Goal: Use online tool/utility: Utilize a website feature to perform a specific function

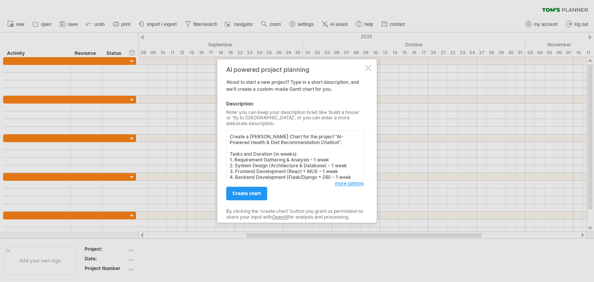
scroll to position [124, 0]
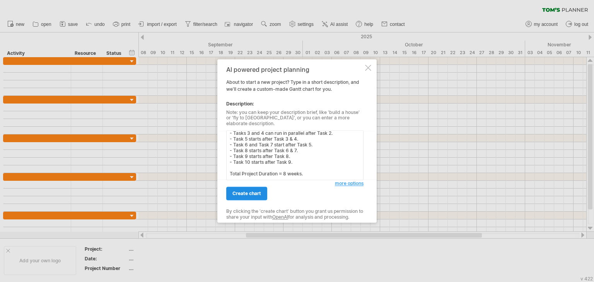
type textarea "Create a [PERSON_NAME] Chart for the project "AI-Powered Health & Diet Recommen…"
click at [246, 191] on span "create chart" at bounding box center [246, 194] width 29 height 6
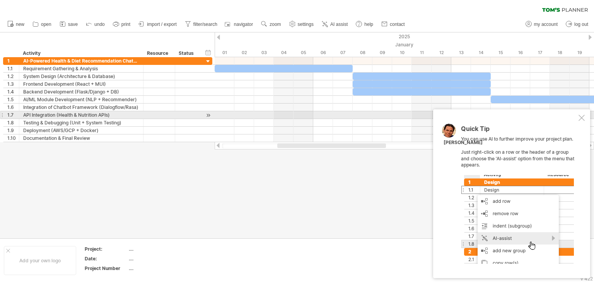
click at [582, 119] on div at bounding box center [581, 118] width 6 height 6
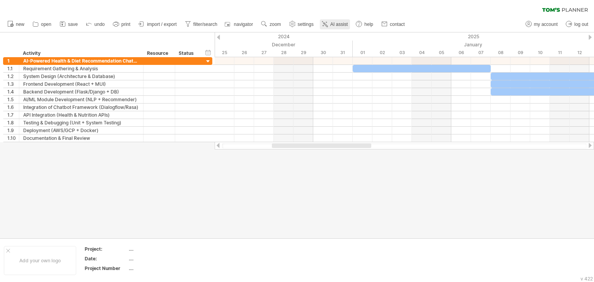
click at [338, 25] on span "AI assist" at bounding box center [338, 24] width 17 height 5
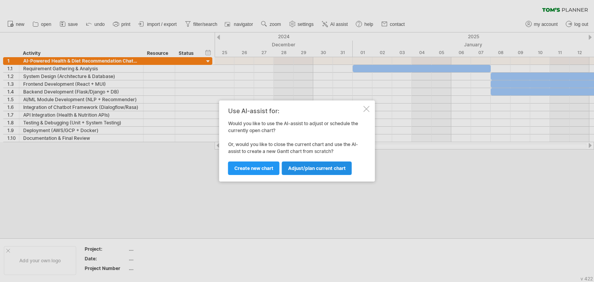
click at [318, 170] on span "Adjust/plan current chart" at bounding box center [317, 168] width 58 height 6
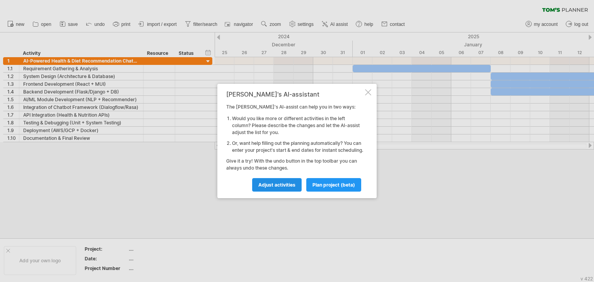
click at [280, 191] on link "Adjust activities" at bounding box center [276, 185] width 49 height 14
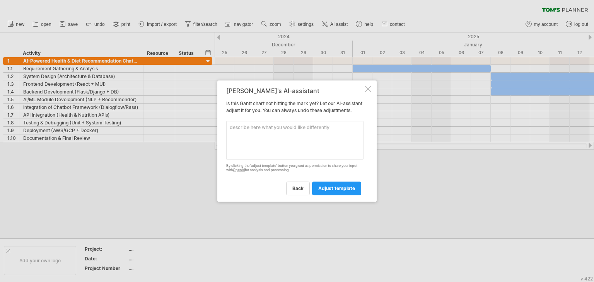
click at [328, 25] on div at bounding box center [297, 141] width 594 height 282
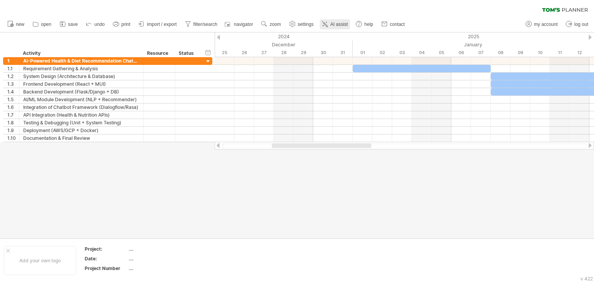
click at [331, 27] on link "AI assist" at bounding box center [335, 24] width 30 height 10
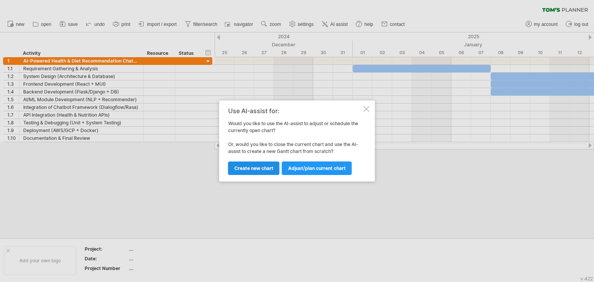
click at [257, 170] on span "Create new chart" at bounding box center [253, 168] width 39 height 6
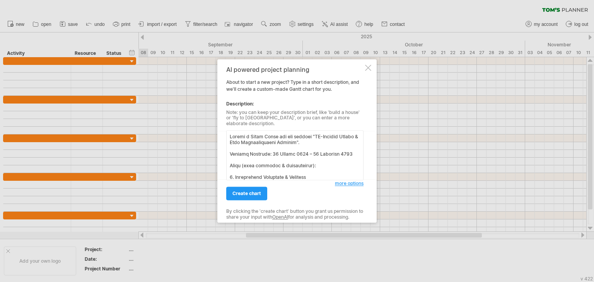
scroll to position [253, 0]
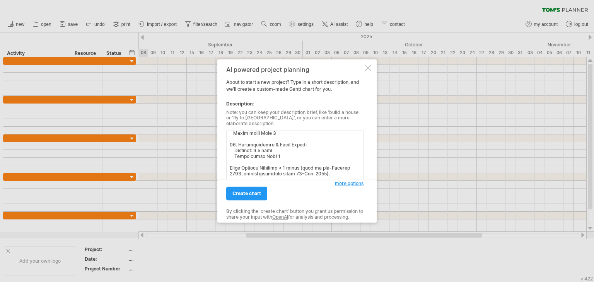
type textarea "Loremi d Sitam Conse adi eli seddoei "TE-Incidid Utlabo & Etdo Magnaaliquaeni A…"
click at [255, 197] on div "AI powered project planning About to start a new project? Type in a short descr…" at bounding box center [294, 141] width 137 height 150
click at [256, 193] on span "create chart" at bounding box center [246, 194] width 29 height 6
